Goal: Find specific page/section: Find specific page/section

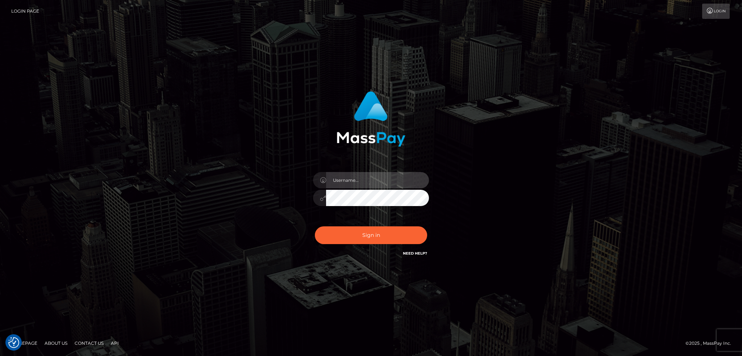
type input "alexstef"
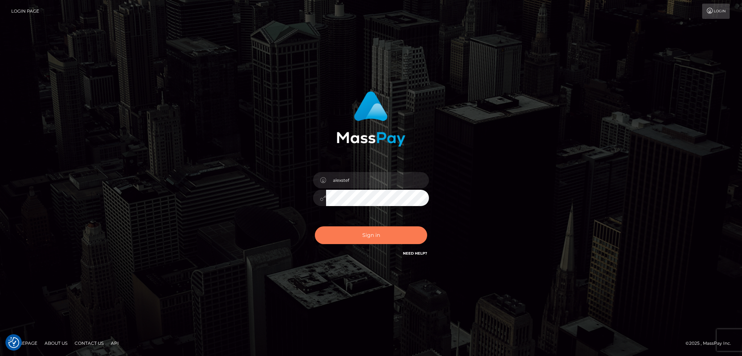
click at [355, 232] on button "Sign in" at bounding box center [371, 235] width 112 height 18
type input "alexstef"
click at [374, 236] on button "Sign in" at bounding box center [371, 235] width 112 height 18
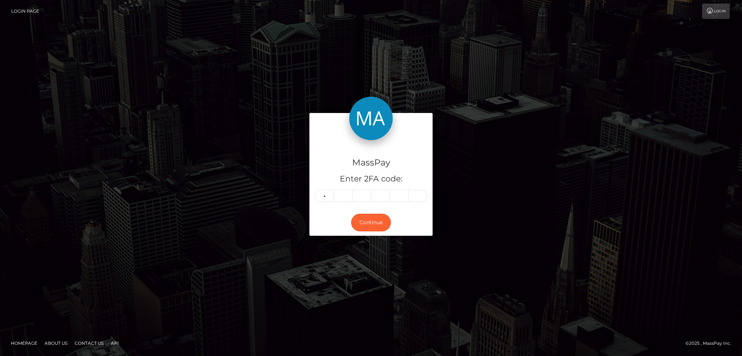
type input "2"
type input "0"
type input "3"
type input "2"
type input "1"
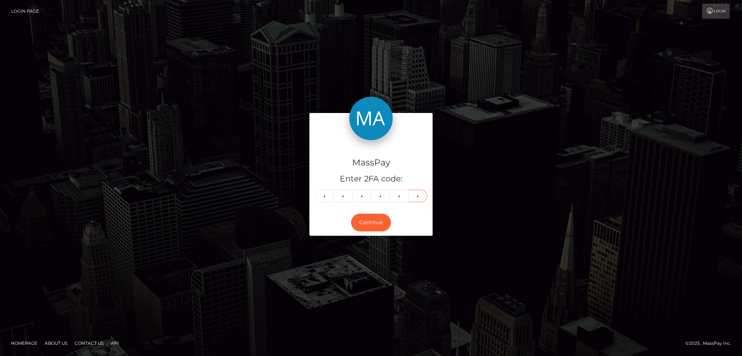
type input "9"
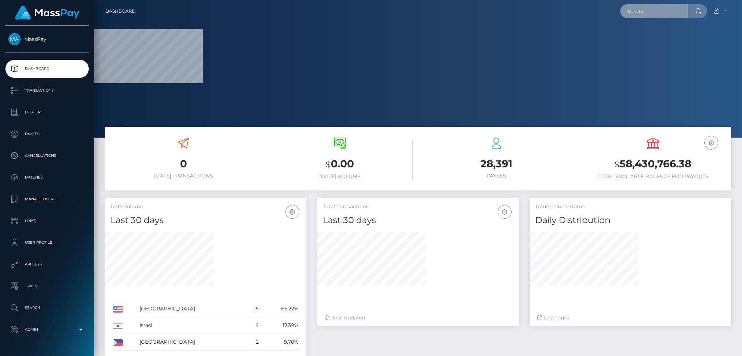
click at [646, 9] on input "text" at bounding box center [654, 11] width 68 height 14
paste input "5b04af3d-880b-11f0-8023-0266f44cc279"
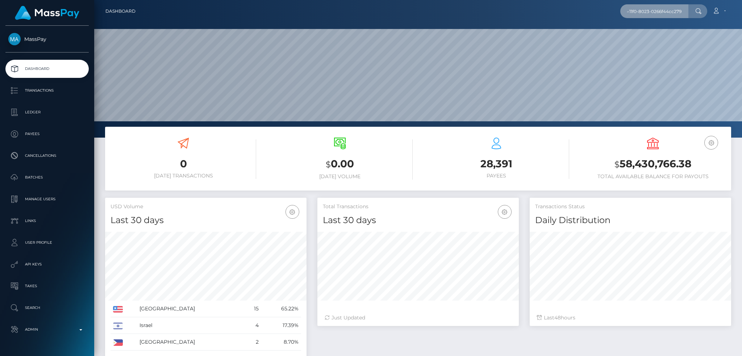
scroll to position [129, 201]
type input "5b04af3d-880b-11f0-8023-0266f44cc279"
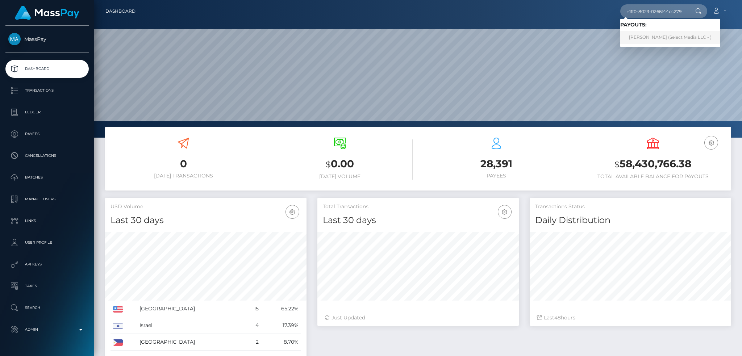
click at [653, 38] on link "SARA CORINNE ETKIND (Select Media LLC - )" at bounding box center [670, 37] width 100 height 13
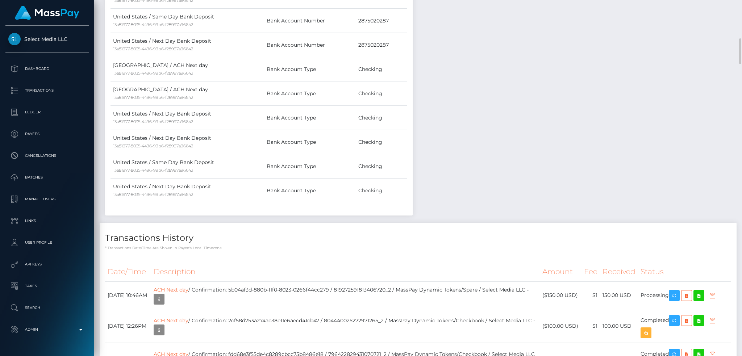
scroll to position [676, 0]
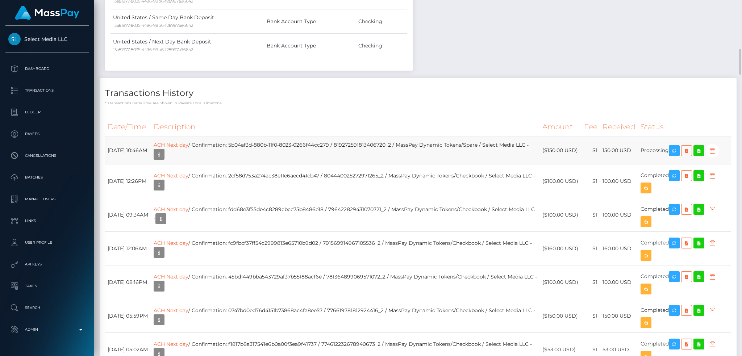
click td "ACH Next day / Confirmation: 5b04af3d-880b-11f0-8023-0266f44cc279 / 81927259181…"
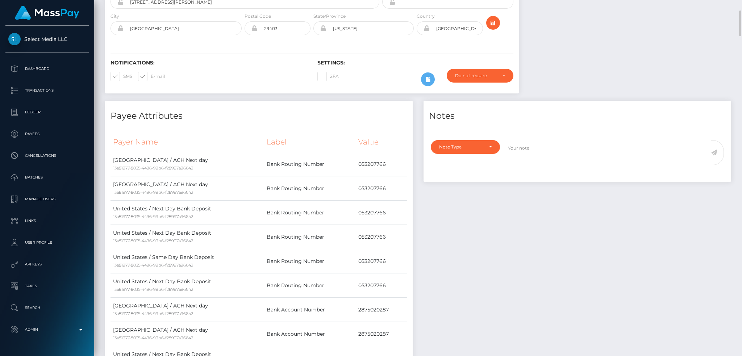
scroll to position [0, 0]
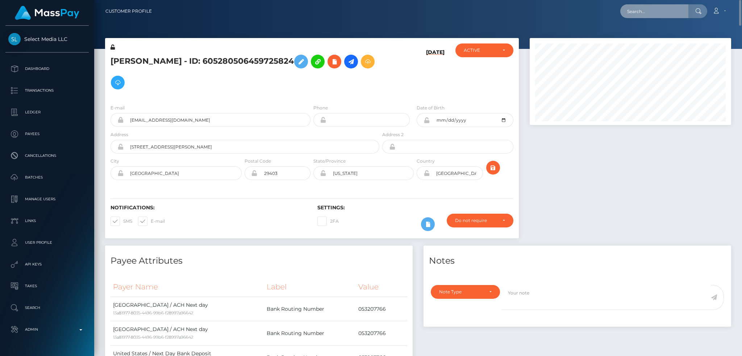
drag, startPoint x: 646, startPoint y: 13, endPoint x: 609, endPoint y: 18, distance: 36.9
click input "text"
paste input "poact_fzoceDYdgYq3"
type input "poact_fzoceDYdgYq3"
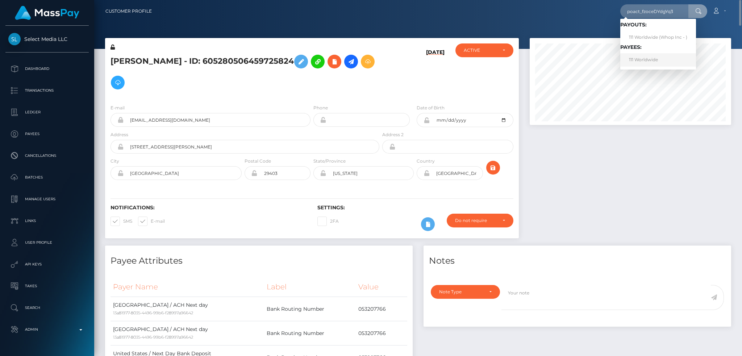
click link "111 Worldwide"
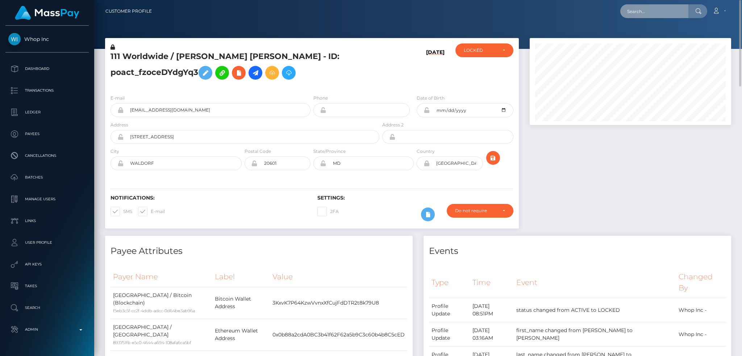
click at [654, 13] on input "text" at bounding box center [654, 11] width 68 height 14
paste input "f1799b804a8e44b989586c19de8b7c99"
type input "f1799b804a8e44b989586c19de8b7c99"
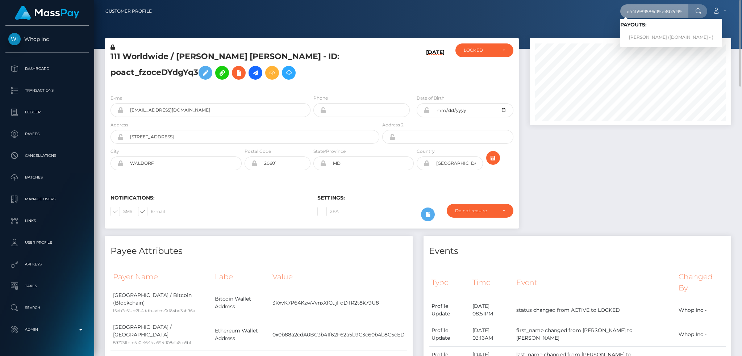
scroll to position [0, 0]
click at [673, 40] on link "IVY MICHELLE HEENAN (Unlockt.me - )" at bounding box center [671, 37] width 102 height 13
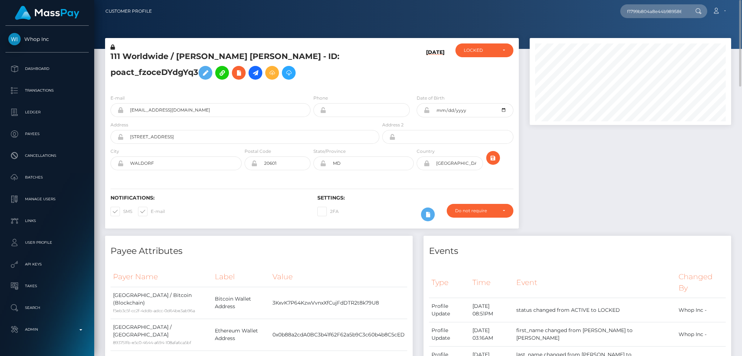
scroll to position [338, 0]
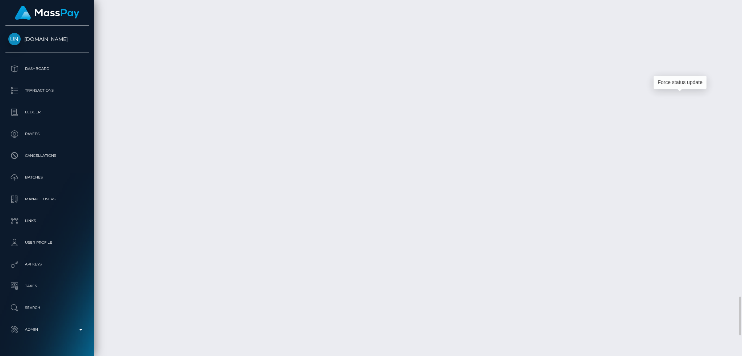
scroll to position [87, 201]
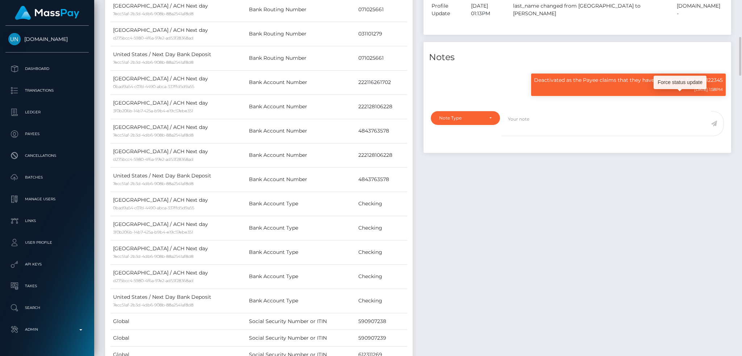
scroll to position [0, 0]
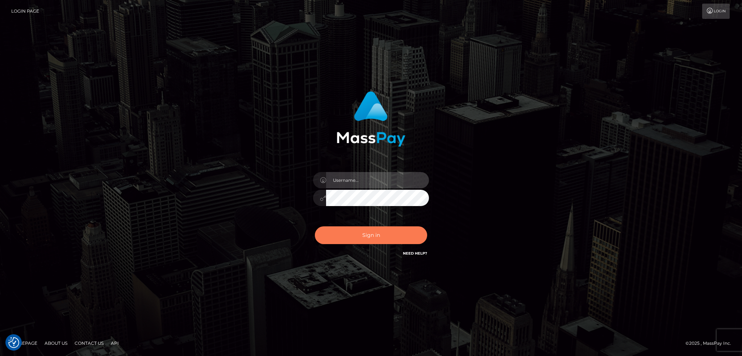
type input "alexstef"
click at [372, 235] on button "Sign in" at bounding box center [371, 235] width 112 height 18
type input "alexstef"
click at [366, 234] on button "Sign in" at bounding box center [371, 235] width 112 height 18
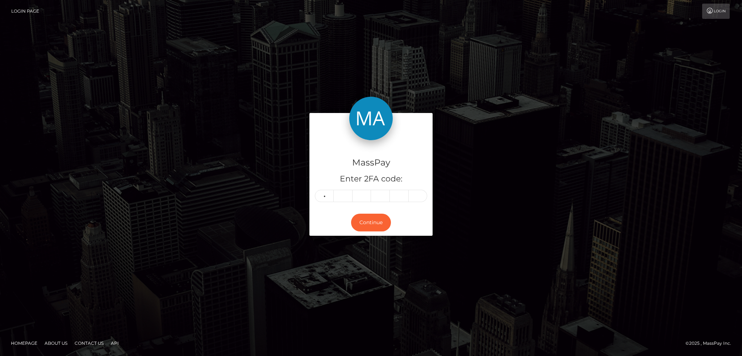
type input "4"
type input "9"
type input "4"
type input "1"
type input "5"
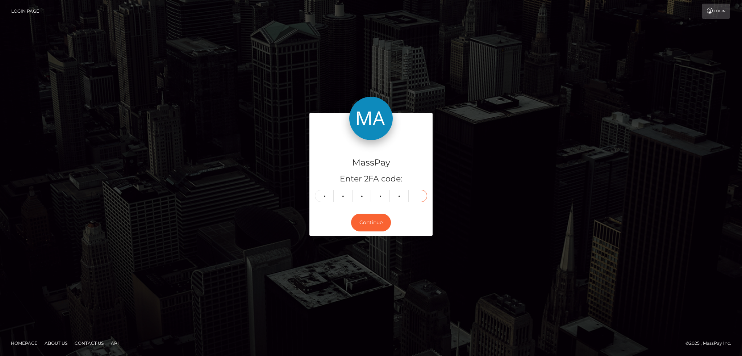
type input "4"
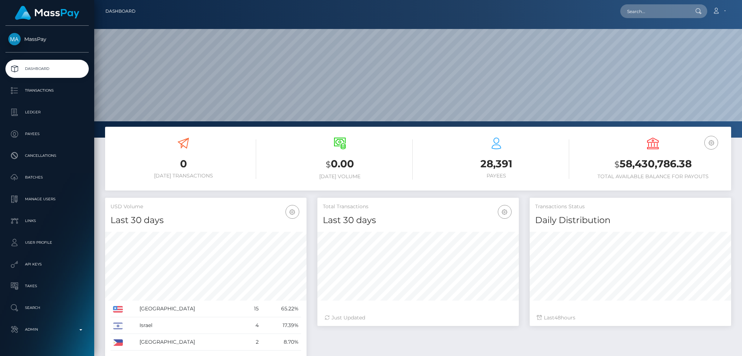
scroll to position [129, 201]
click at [651, 14] on input "text" at bounding box center [654, 11] width 68 height 14
paste input "d55fd1c6-b71f-456e-93e0-41e714989d3d"
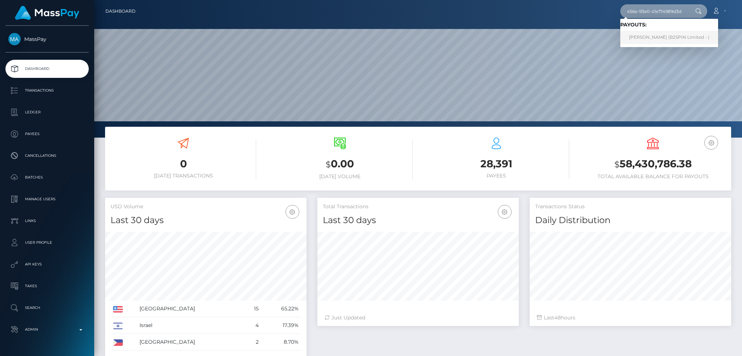
type input "d55fd1c6-b71f-456e-93e0-41e714989d3d"
click at [653, 37] on link "DANIEL L STEARNS (B2SPIN Limited - )" at bounding box center [669, 37] width 98 height 13
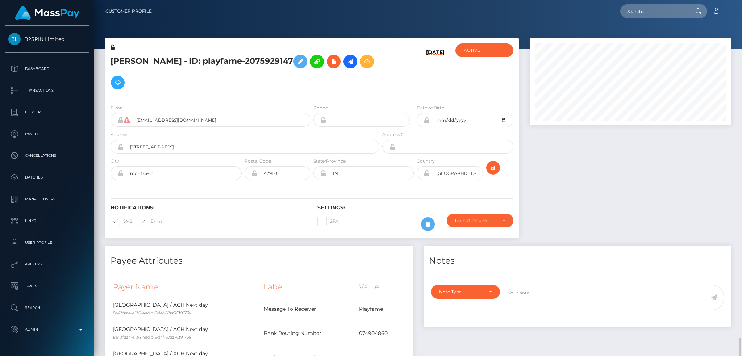
scroll to position [87, 201]
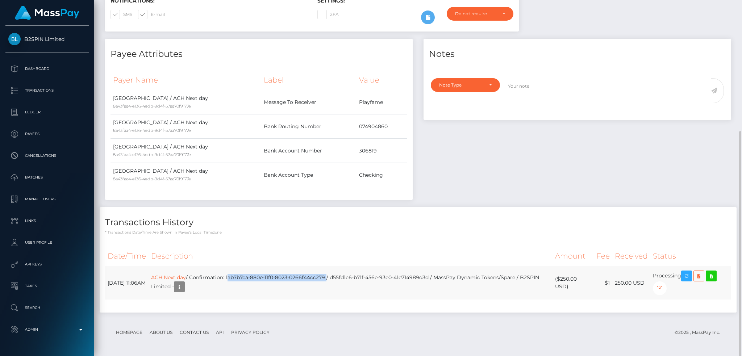
drag, startPoint x: 352, startPoint y: 277, endPoint x: 252, endPoint y: 275, distance: 99.3
click at [252, 275] on td "ACH Next day / Confirmation: 1ab7b7ca-880e-11f0-8023-0266f44cc279 / d55fd1c6-b7…" at bounding box center [351, 283] width 404 height 34
copy td "1ab7b7ca-880e-11f0-8023-0266f44cc279"
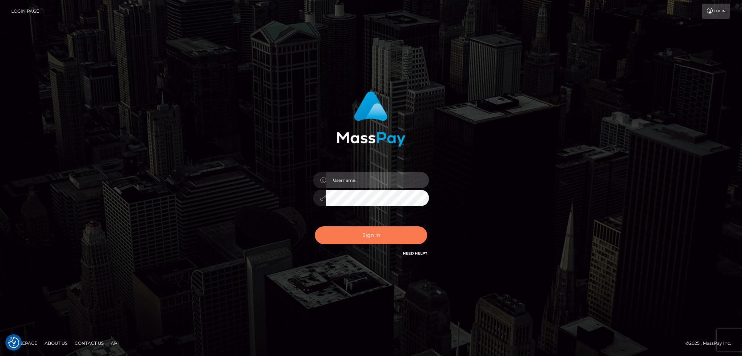
type input "alexstef"
click at [368, 230] on button "Sign in" at bounding box center [371, 235] width 112 height 18
type input "alexstef"
click at [368, 234] on button "Sign in" at bounding box center [371, 235] width 112 height 18
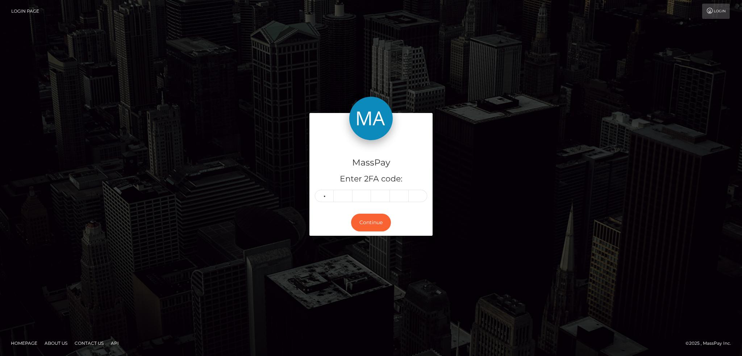
type input "0"
type input "7"
type input "2"
type input "8"
type input "1"
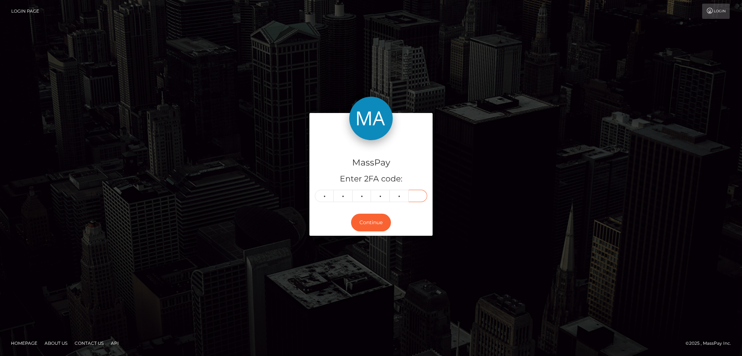
type input "0"
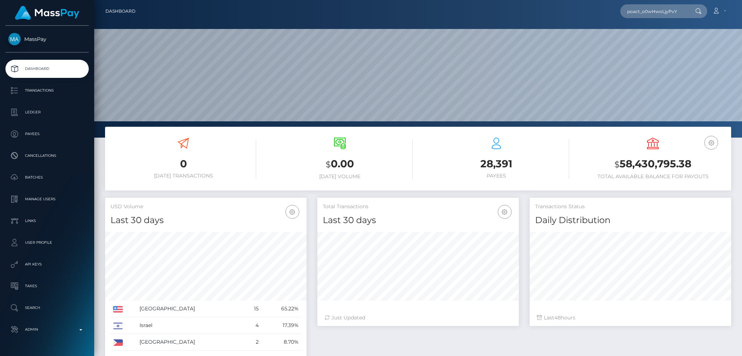
scroll to position [129, 201]
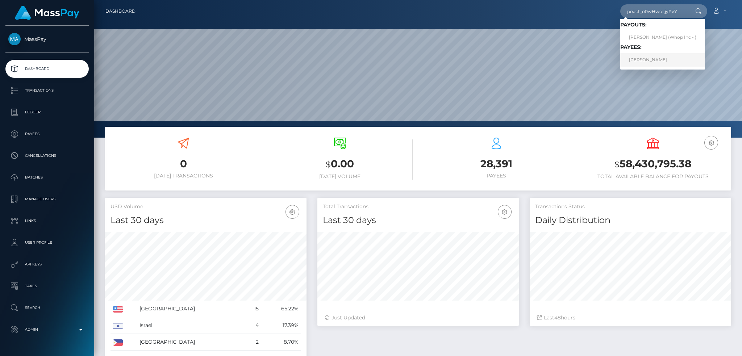
type input "poact_o0wHwoLjyPvY"
click at [659, 55] on link "[PERSON_NAME]" at bounding box center [662, 59] width 85 height 13
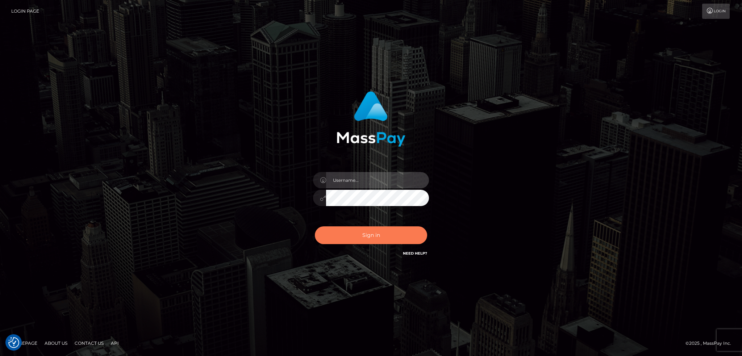
type input "alexstef"
click at [372, 233] on button "Sign in" at bounding box center [371, 235] width 112 height 18
type input "alexstef"
click at [372, 232] on button "Sign in" at bounding box center [371, 235] width 112 height 18
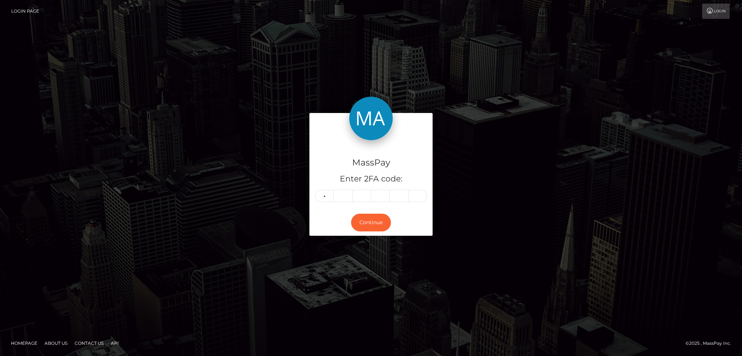
type input "3"
type input "9"
type input "1"
type input "7"
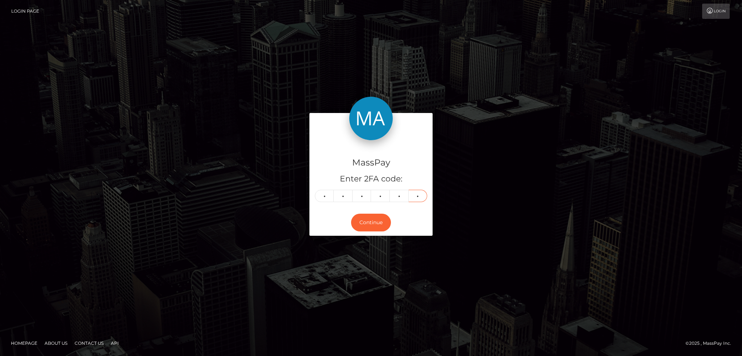
type input "2"
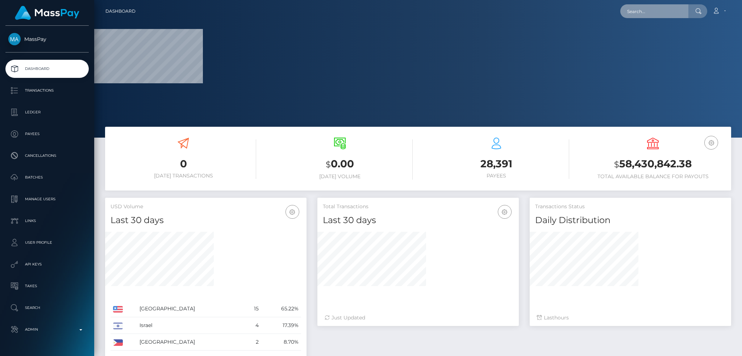
click at [645, 12] on input "text" at bounding box center [654, 11] width 68 height 14
paste input "91f2bb02a476491e98b41516f8569c6e"
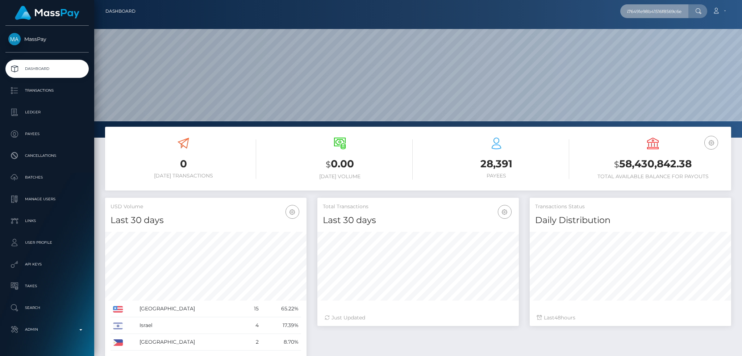
scroll to position [129, 201]
type input "91f2bb02a476491e98b41516f8569c6e"
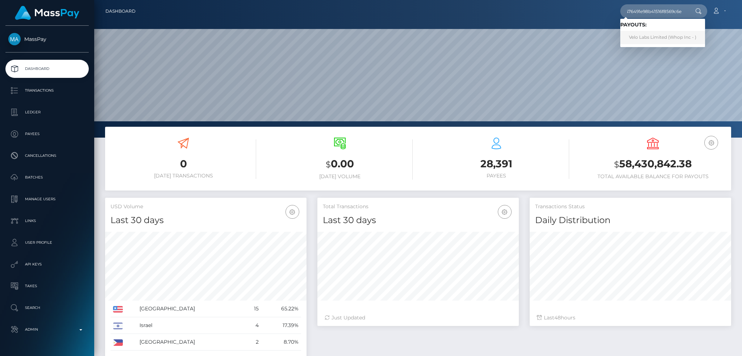
click at [642, 37] on link "Velo Labs Limited (Whop Inc - )" at bounding box center [662, 37] width 85 height 13
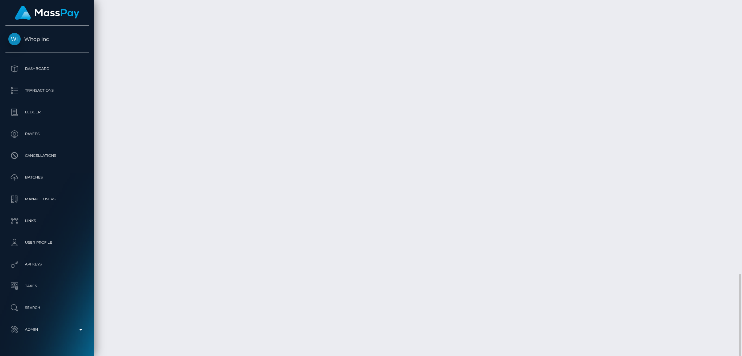
scroll to position [87, 201]
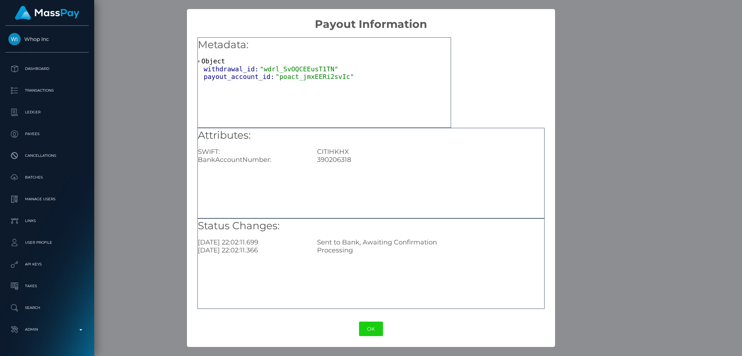
click at [339, 158] on div "390206318" at bounding box center [431, 160] width 238 height 8
copy div "390206318"
click at [338, 153] on div "CITIHKHX" at bounding box center [431, 152] width 238 height 8
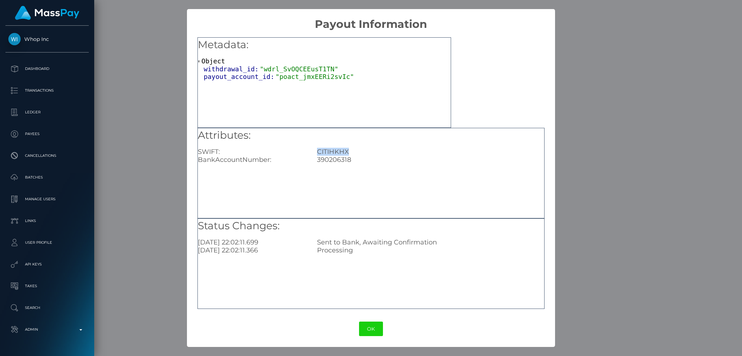
copy div "CITIHKHX"
click at [615, 194] on div "× Payout Information Metadata: Object withdrawal_id: "wdrl_SvOQCEEusT1TN" payou…" at bounding box center [371, 178] width 742 height 356
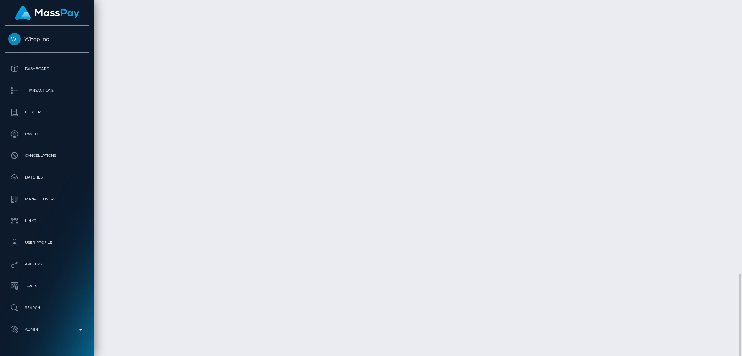
drag, startPoint x: 584, startPoint y: 245, endPoint x: 564, endPoint y: 245, distance: 19.9
copy td "27,808.91"
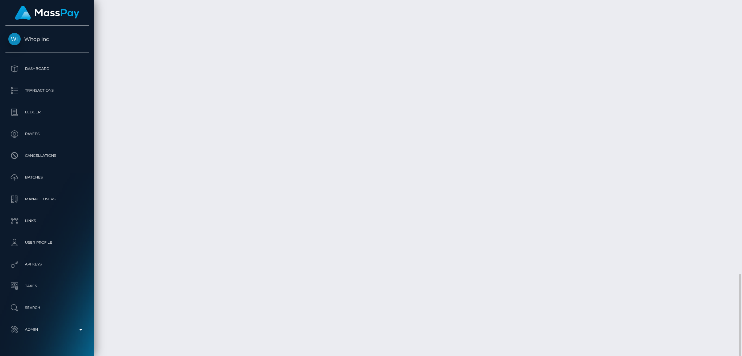
copy td "pout_aL9gqQ9hhHTWY"
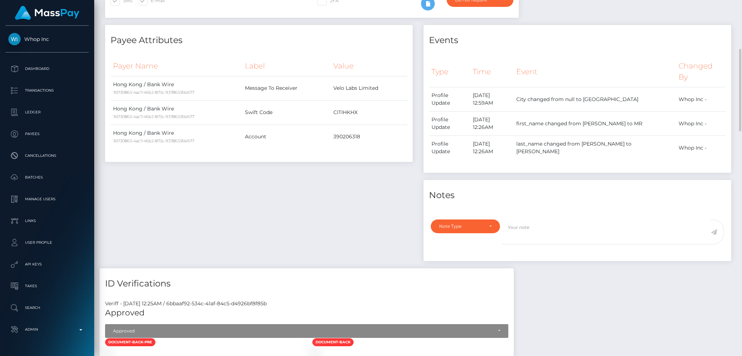
scroll to position [0, 0]
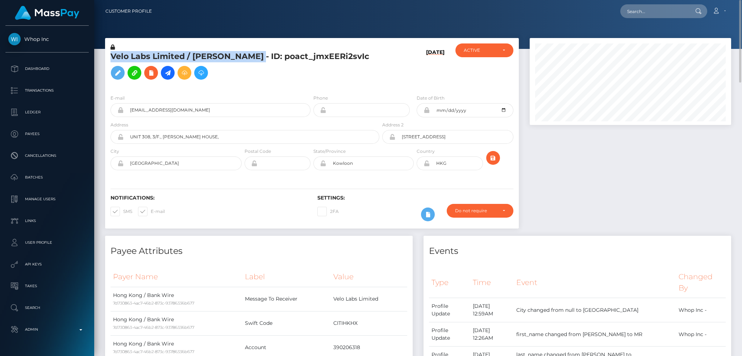
drag, startPoint x: 119, startPoint y: 55, endPoint x: 266, endPoint y: 55, distance: 147.1
click at [266, 55] on h5 "Velo Labs Limited / MR EWAN DAVIES - ID: poact_jmxEERi2svIc" at bounding box center [242, 67] width 265 height 32
copy h5 "Velo Labs Limited / MR EWAN DAVIES"
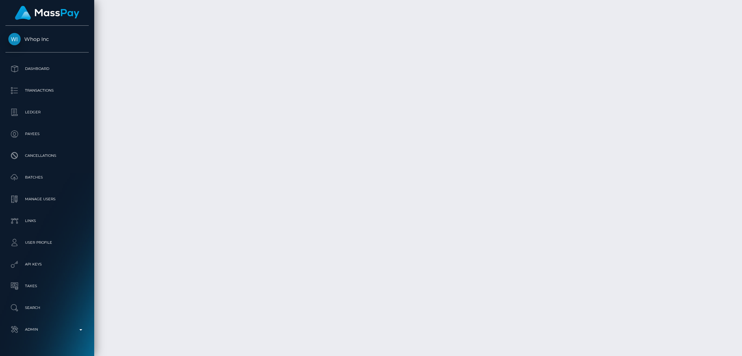
scroll to position [1177, 0]
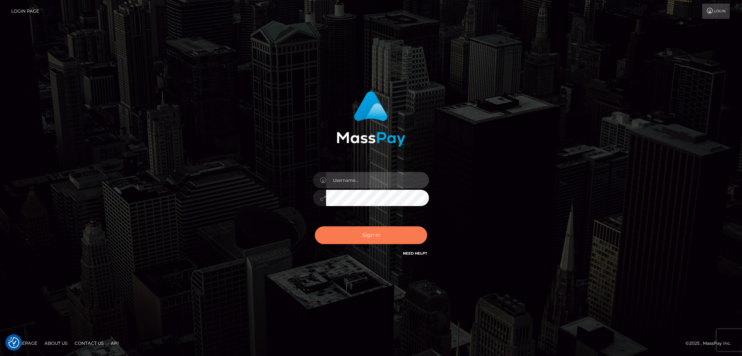
type input "alexstef"
click at [367, 234] on button "Sign in" at bounding box center [371, 235] width 112 height 18
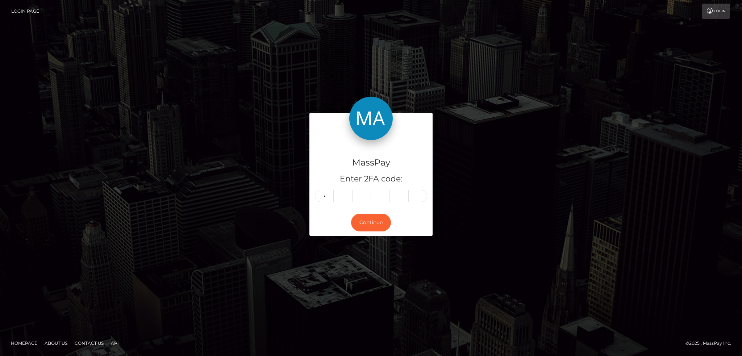
type input "3"
type input "6"
type input "1"
type input "0"
type input "8"
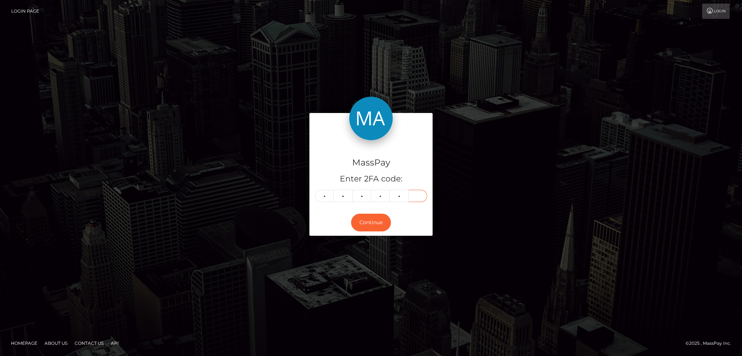
type input "4"
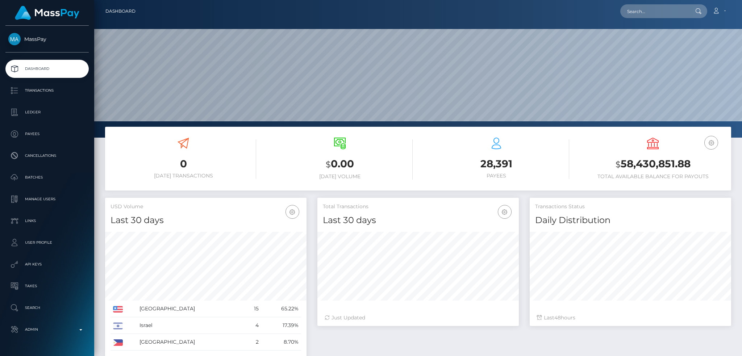
scroll to position [129, 201]
click at [650, 13] on input "text" at bounding box center [654, 11] width 68 height 14
paste input "0959472"
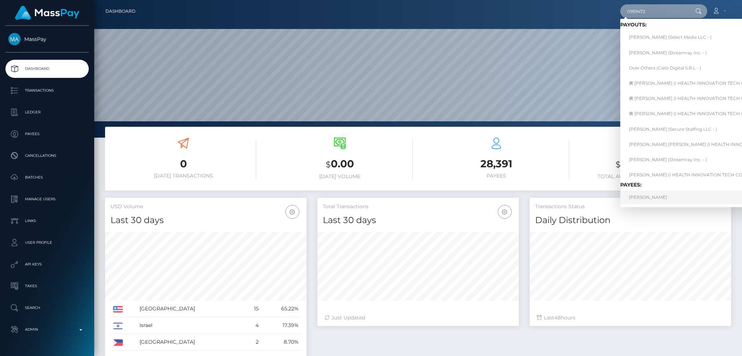
type input "0959472"
click at [659, 196] on link "[PERSON_NAME]" at bounding box center [711, 197] width 182 height 13
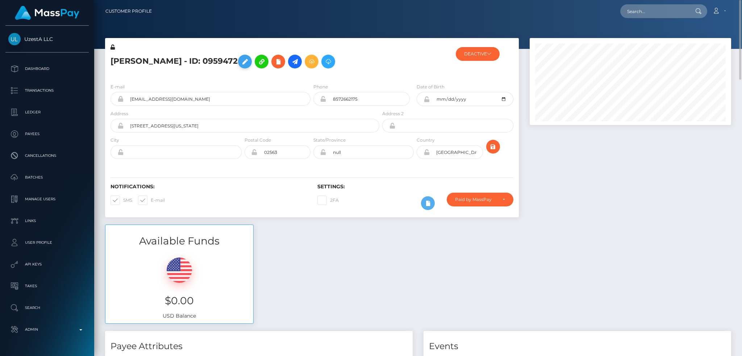
click at [249, 63] on icon at bounding box center [245, 61] width 9 height 9
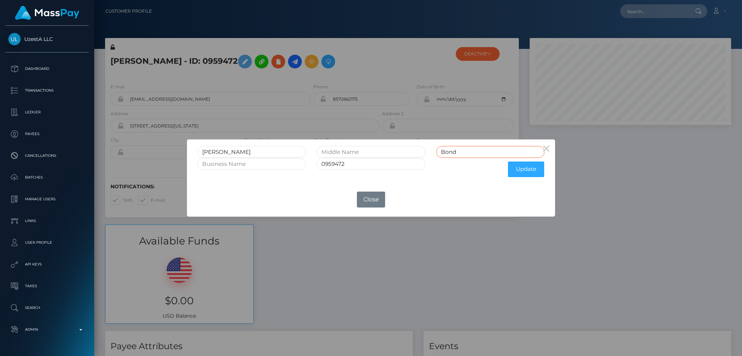
click at [473, 153] on input "Bond" at bounding box center [490, 152] width 108 height 12
type input "BondRET"
click at [361, 166] on input "0959472" at bounding box center [371, 164] width 108 height 12
type input "0959472RET"
click at [525, 170] on button "Update" at bounding box center [526, 170] width 36 height 16
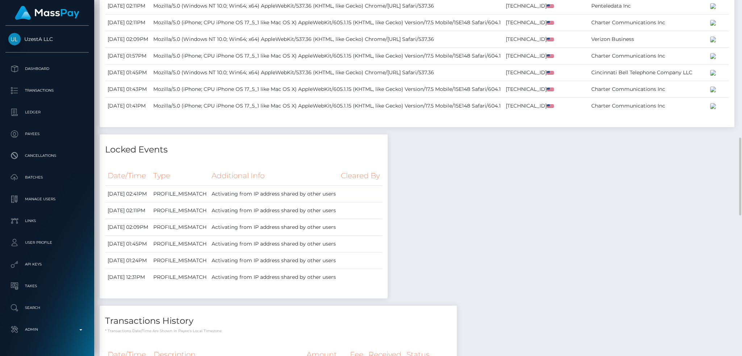
scroll to position [290, 0]
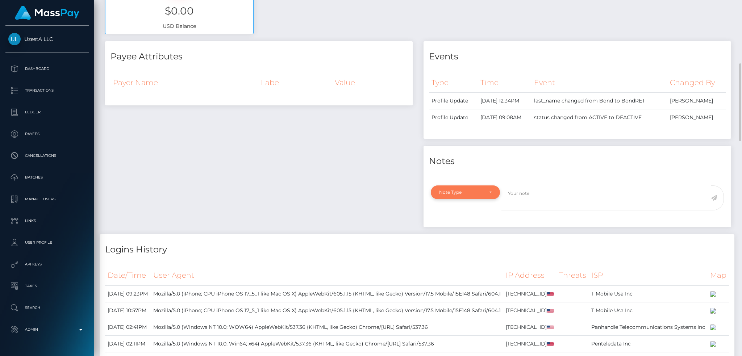
click at [477, 195] on div "Note Type" at bounding box center [461, 192] width 44 height 6
click at [468, 264] on link "General" at bounding box center [465, 257] width 69 height 13
select select "GENERAL"
click at [557, 208] on textarea at bounding box center [605, 197] width 209 height 25
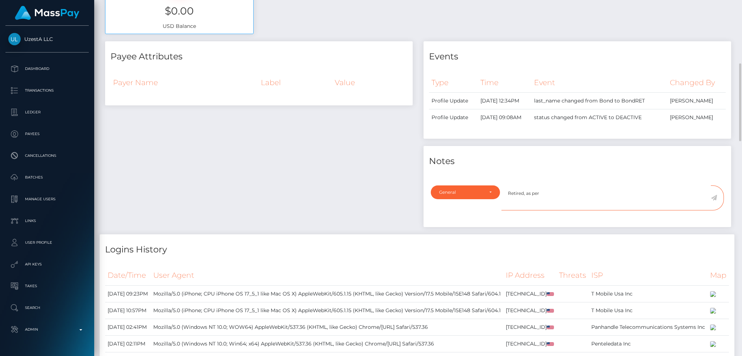
paste textarea "Ticket #129481"
click at [524, 210] on textarea "Retired, as per Ticket #129481" at bounding box center [605, 197] width 209 height 25
type textarea "Retired at the client's request, as per Ticket #129481"
click at [714, 201] on icon at bounding box center [714, 198] width 6 height 6
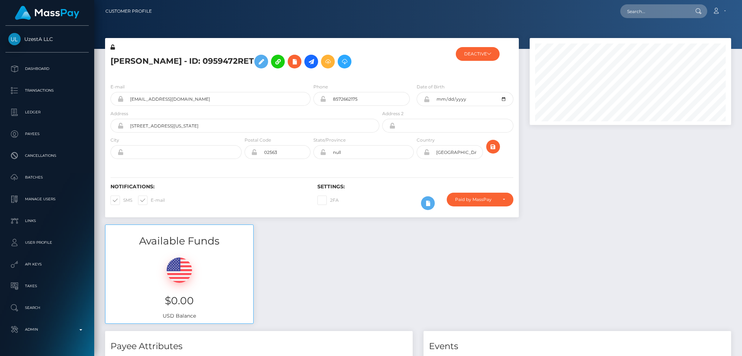
scroll to position [87, 201]
click at [151, 203] on span at bounding box center [151, 199] width 0 height 5
click at [151, 200] on input "E-mail" at bounding box center [153, 198] width 5 height 5
checkbox input "false"
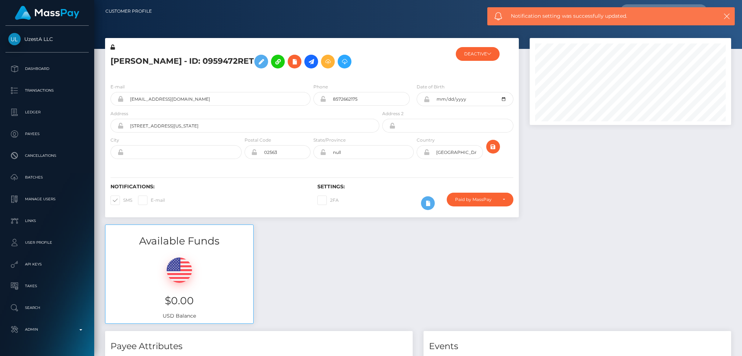
click at [123, 203] on span at bounding box center [123, 199] width 0 height 5
click at [123, 200] on input "SMS" at bounding box center [125, 198] width 5 height 5
checkbox input "false"
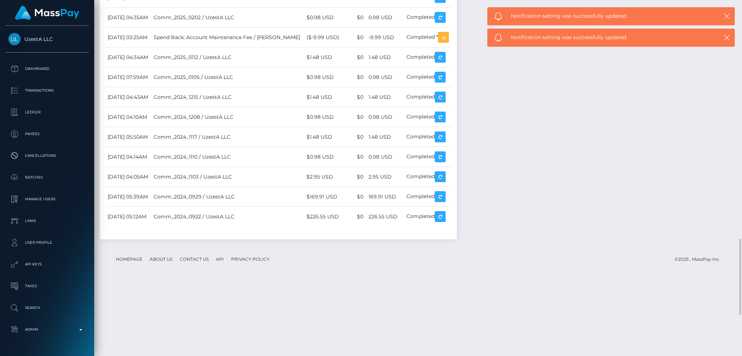
scroll to position [1062, 0]
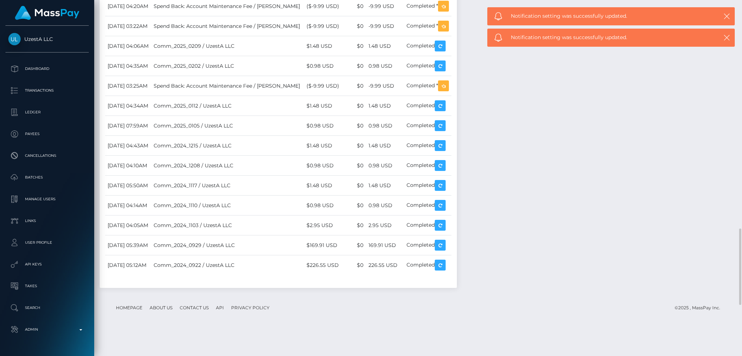
drag, startPoint x: 448, startPoint y: 232, endPoint x: 421, endPoint y: 232, distance: 27.2
copy td "369.29 USD"
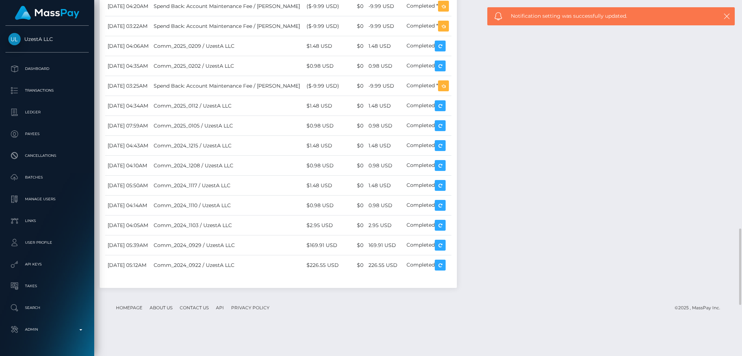
drag, startPoint x: 125, startPoint y: 229, endPoint x: 106, endPoint y: 230, distance: 18.1
copy td "[DATE]"
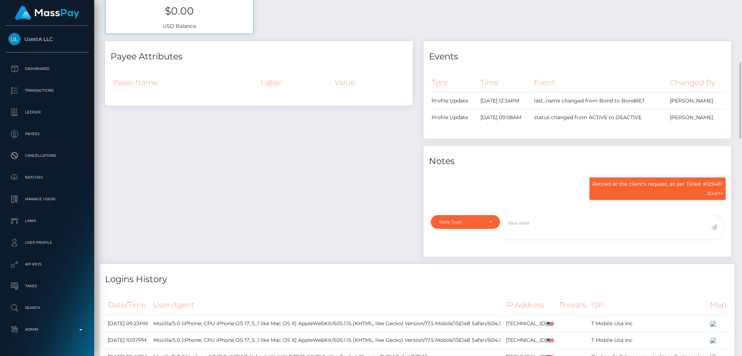
scroll to position [0, 0]
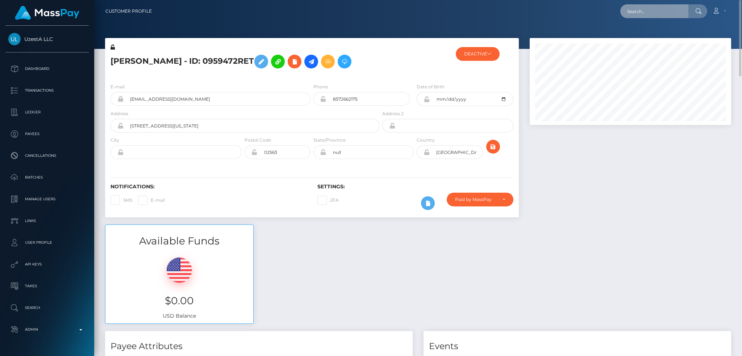
click at [664, 15] on input "text" at bounding box center [654, 11] width 68 height 14
paste input "poact_RtlsQiel9fm4"
type input "poact_RtlsQiel9fm4"
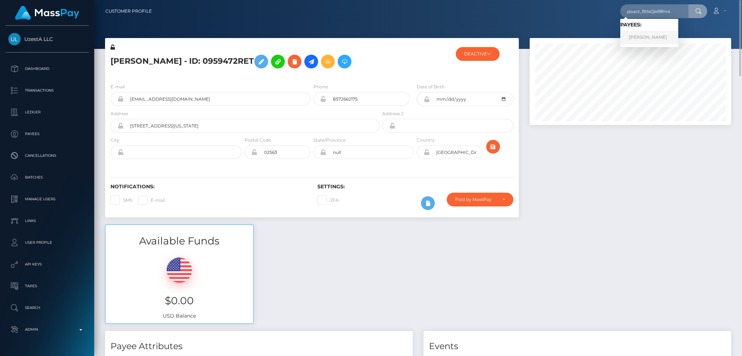
click at [671, 33] on link "ABDULLAH ABDULLAH" at bounding box center [649, 37] width 58 height 13
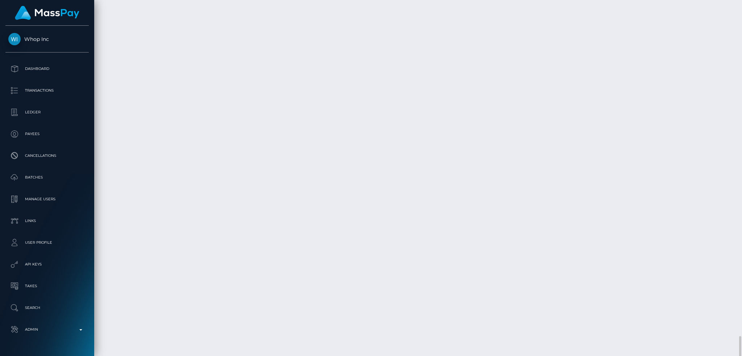
scroll to position [1825, 0]
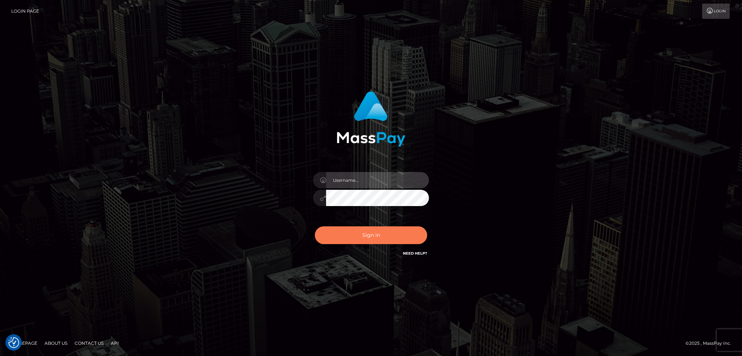
type input "alexstef"
click at [377, 235] on button "Sign in" at bounding box center [371, 235] width 112 height 18
type input "alexstef"
click at [385, 232] on button "Sign in" at bounding box center [371, 235] width 112 height 18
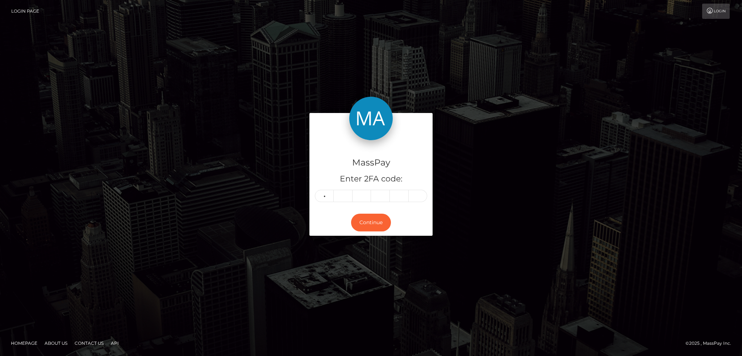
type input "1"
type input "6"
type input "7"
type input "1"
type input "0"
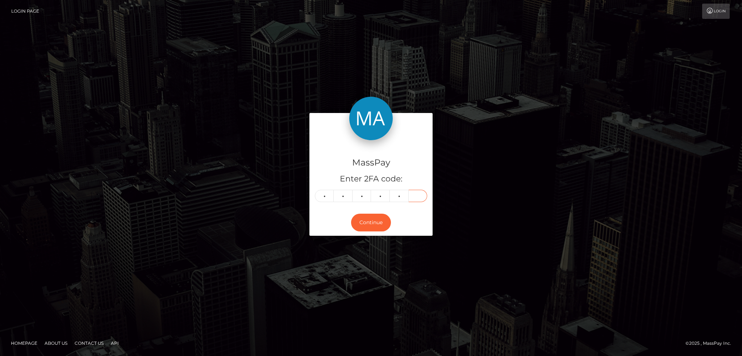
type input "9"
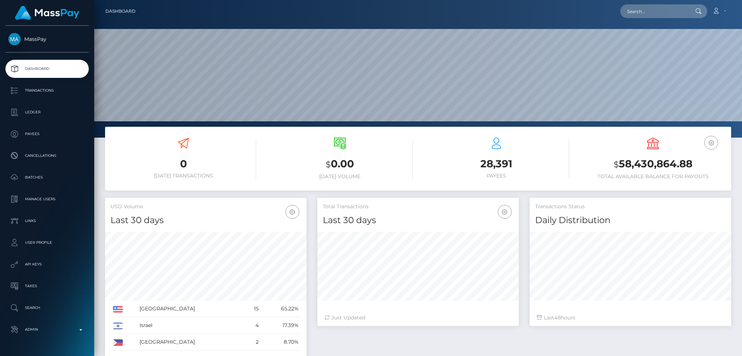
scroll to position [129, 201]
drag, startPoint x: 638, startPoint y: 20, endPoint x: 636, endPoint y: 13, distance: 7.7
click at [638, 20] on nav "Dashboard Loading... Loading... Account Edit Profile" at bounding box center [418, 11] width 648 height 22
click at [636, 13] on input "text" at bounding box center [654, 11] width 68 height 14
paste input "thicctoxicity@gmail.com"
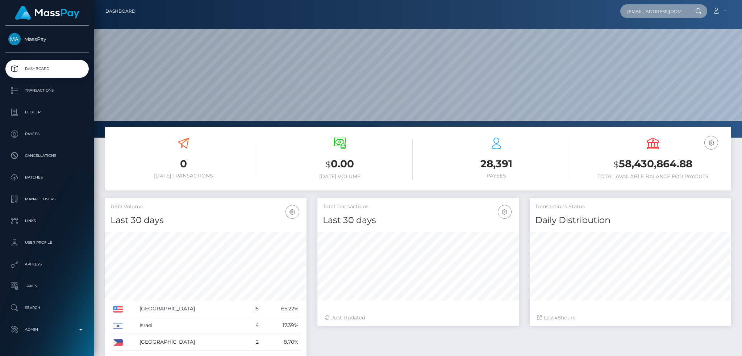
scroll to position [0, 0]
type input "thicctoxicity@gmail.com"
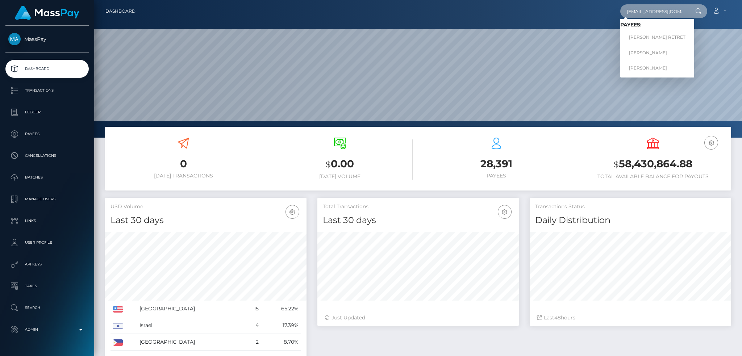
scroll to position [0, 0]
click at [657, 69] on link "JENEVA MARIE MATTOX" at bounding box center [657, 67] width 74 height 13
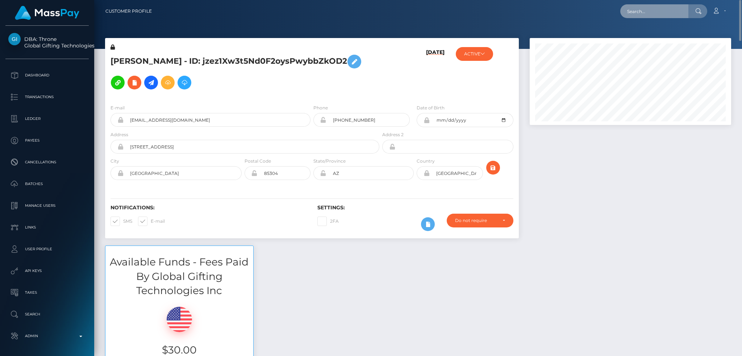
click at [657, 11] on input "text" at bounding box center [654, 11] width 68 height 14
paste input "[EMAIL_ADDRESS][DOMAIN_NAME]"
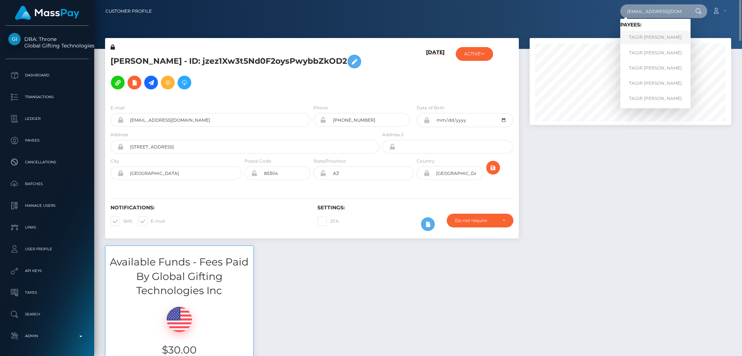
type input "[EMAIL_ADDRESS][DOMAIN_NAME]"
click at [654, 35] on link "TAGIR RENATOVICH YUMANGULOV" at bounding box center [655, 37] width 70 height 13
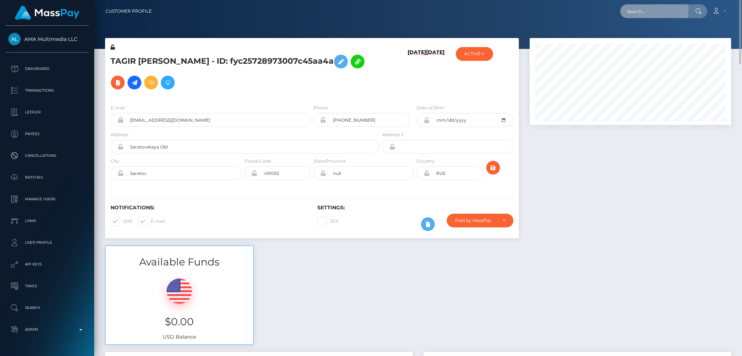
click at [661, 9] on input "text" at bounding box center [654, 11] width 68 height 14
paste input "poact_x6MonV9bnVm4"
type input "poact_x6MonV9bnVm4"
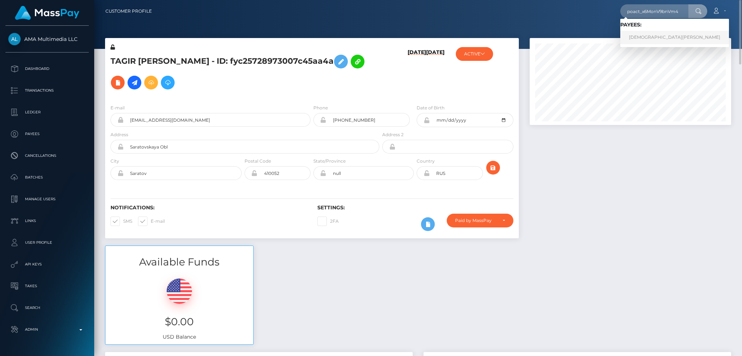
click at [647, 35] on link "[DEMOGRAPHIC_DATA][PERSON_NAME]" at bounding box center [674, 37] width 109 height 13
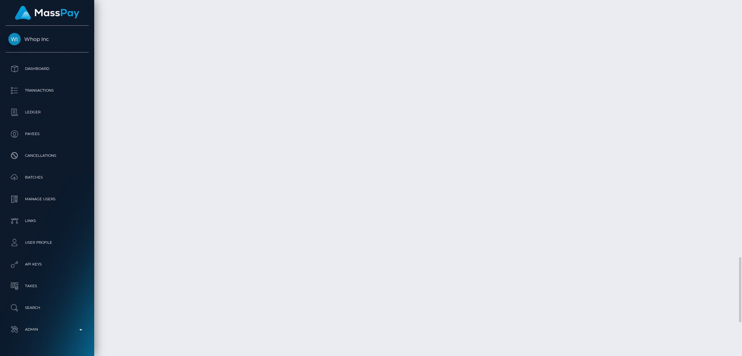
scroll to position [1584, 0]
